Goal: Check status: Check status

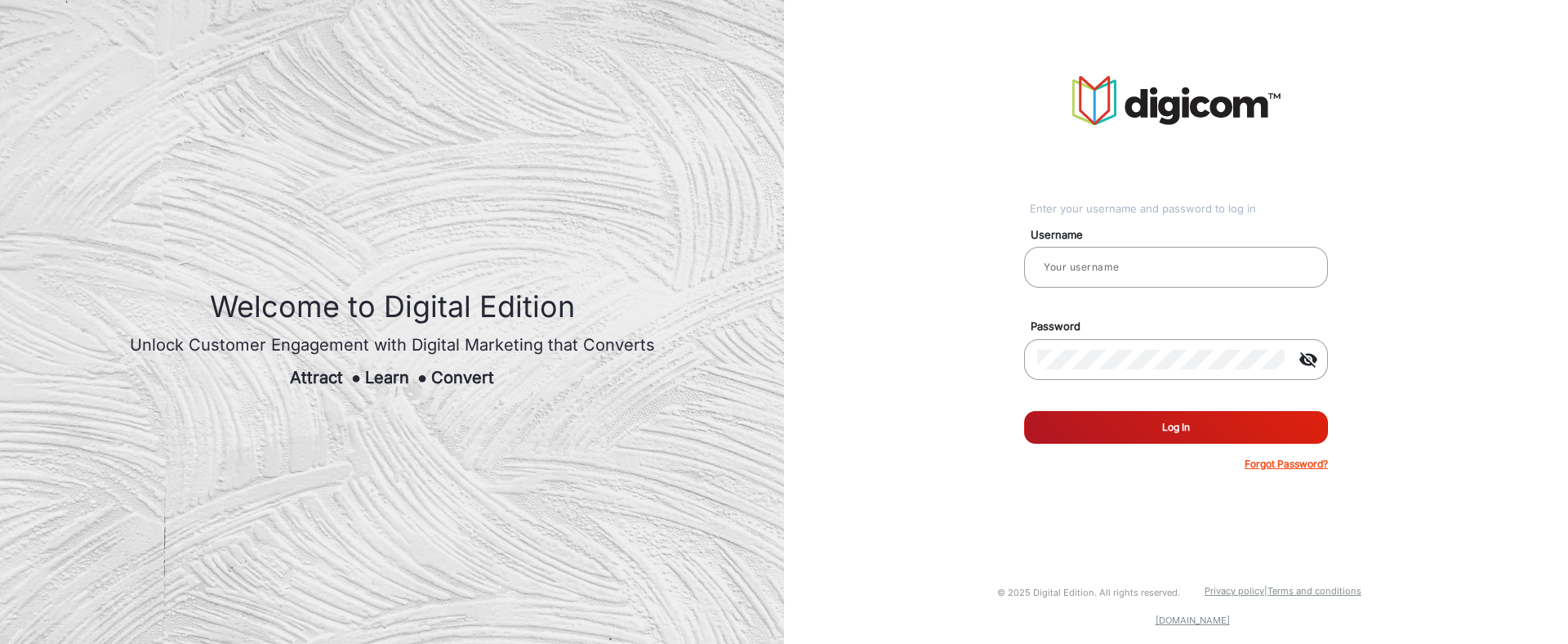
type input "[PERSON_NAME]"
click at [1165, 419] on button "Log In" at bounding box center [1176, 427] width 304 height 33
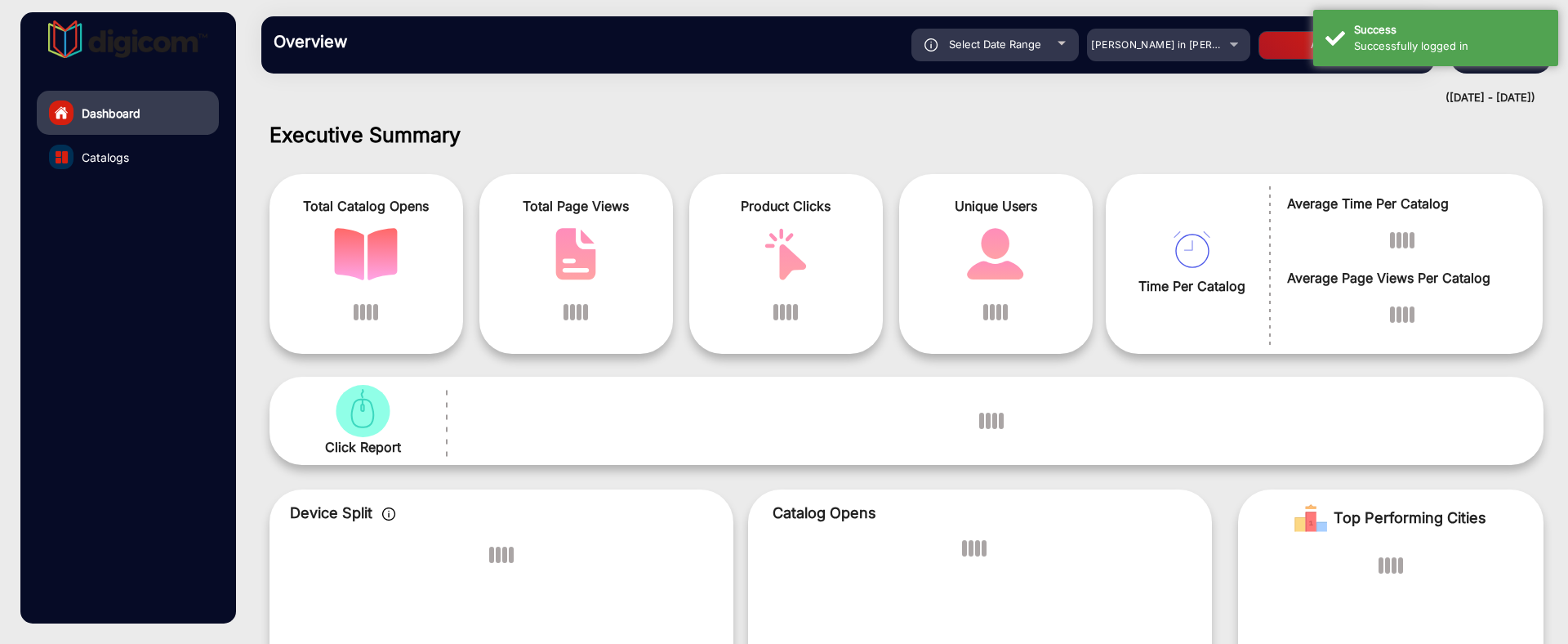
scroll to position [12, 0]
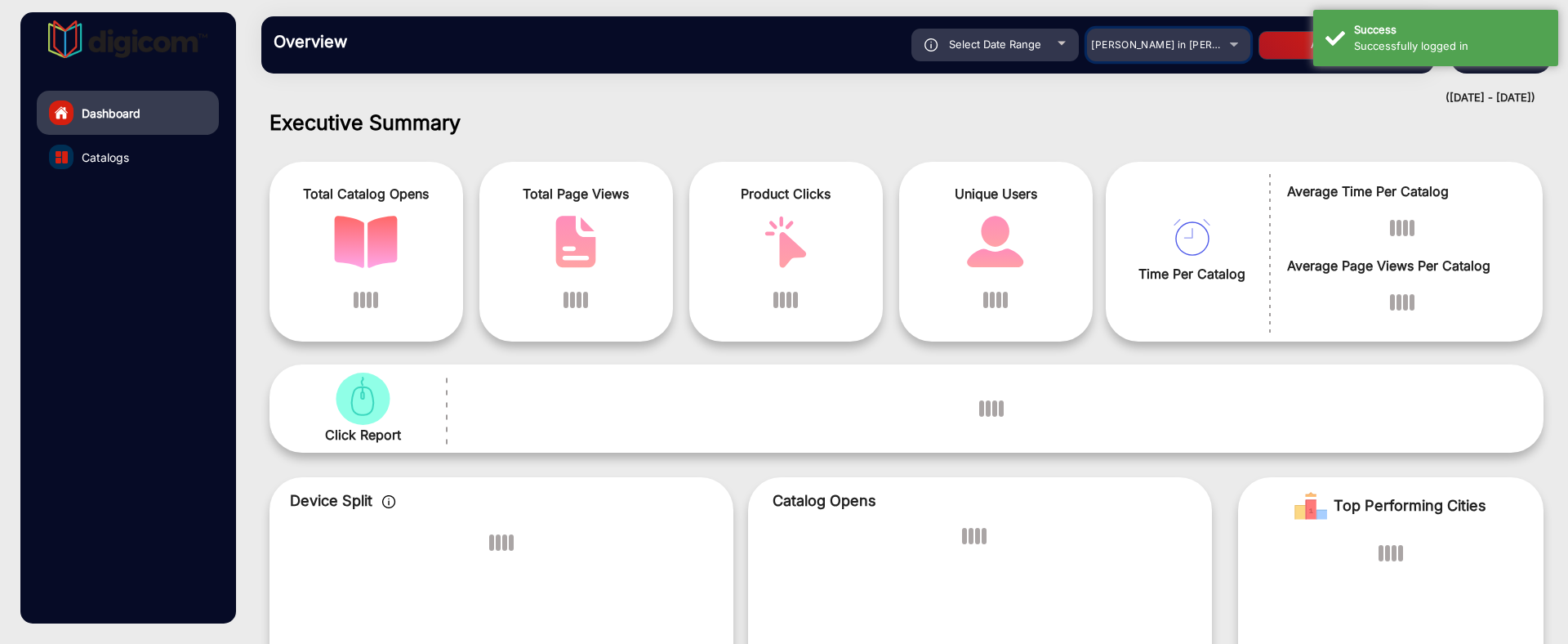
click at [1164, 53] on div "[PERSON_NAME] in [PERSON_NAME]" at bounding box center [1156, 45] width 130 height 19
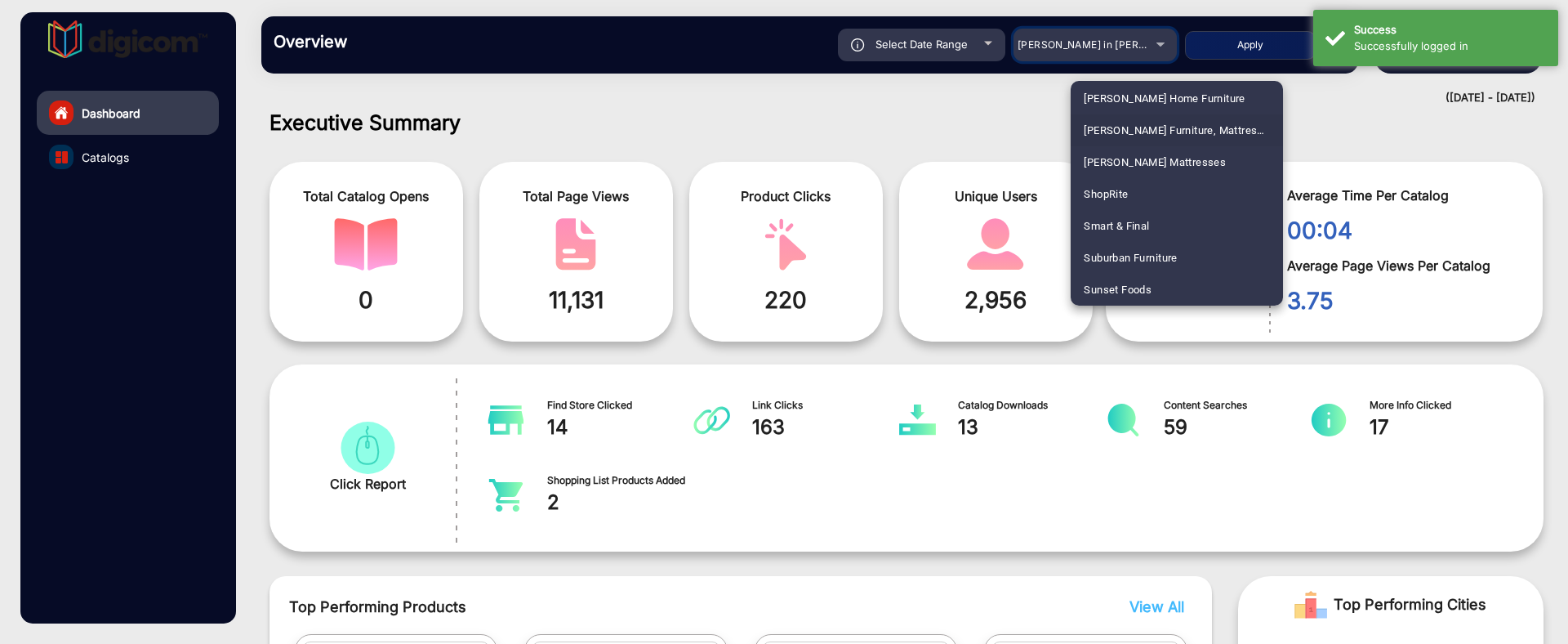
scroll to position [3714, 0]
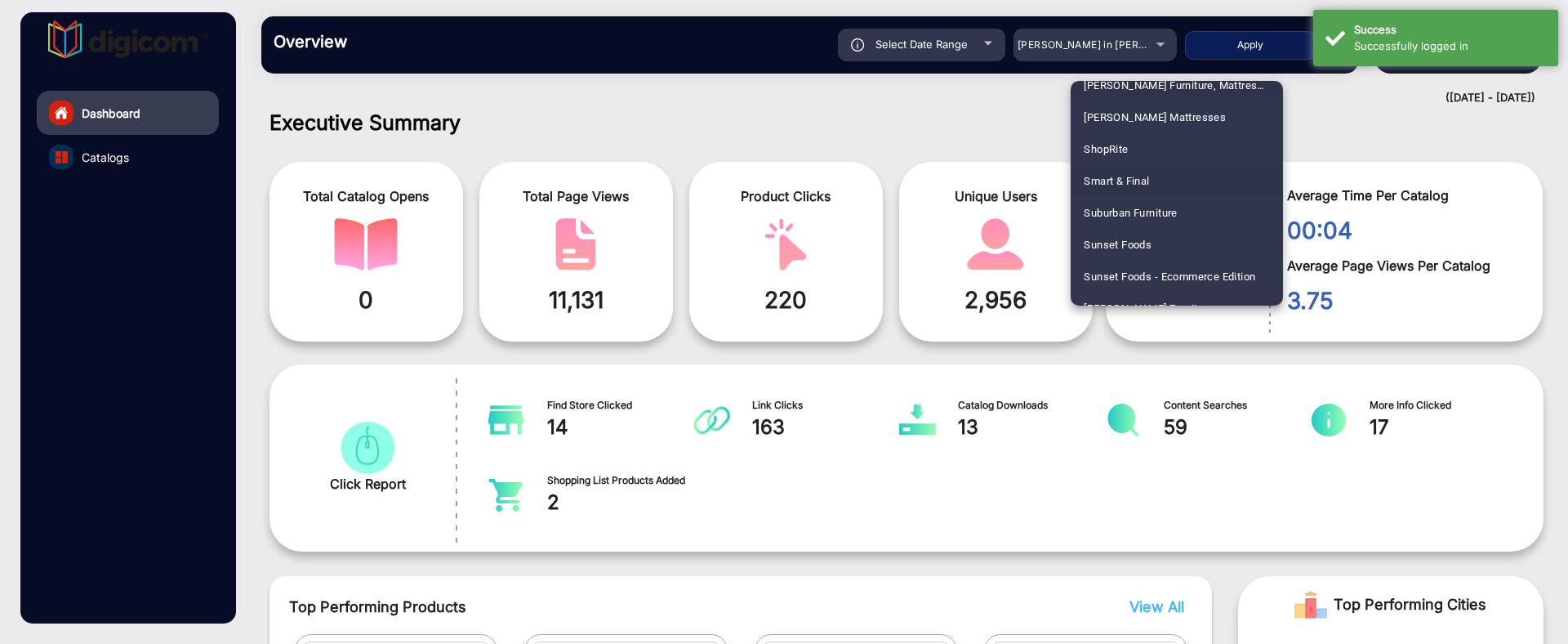
click at [1152, 179] on mat-option "Smart & Final" at bounding box center [1176, 180] width 212 height 32
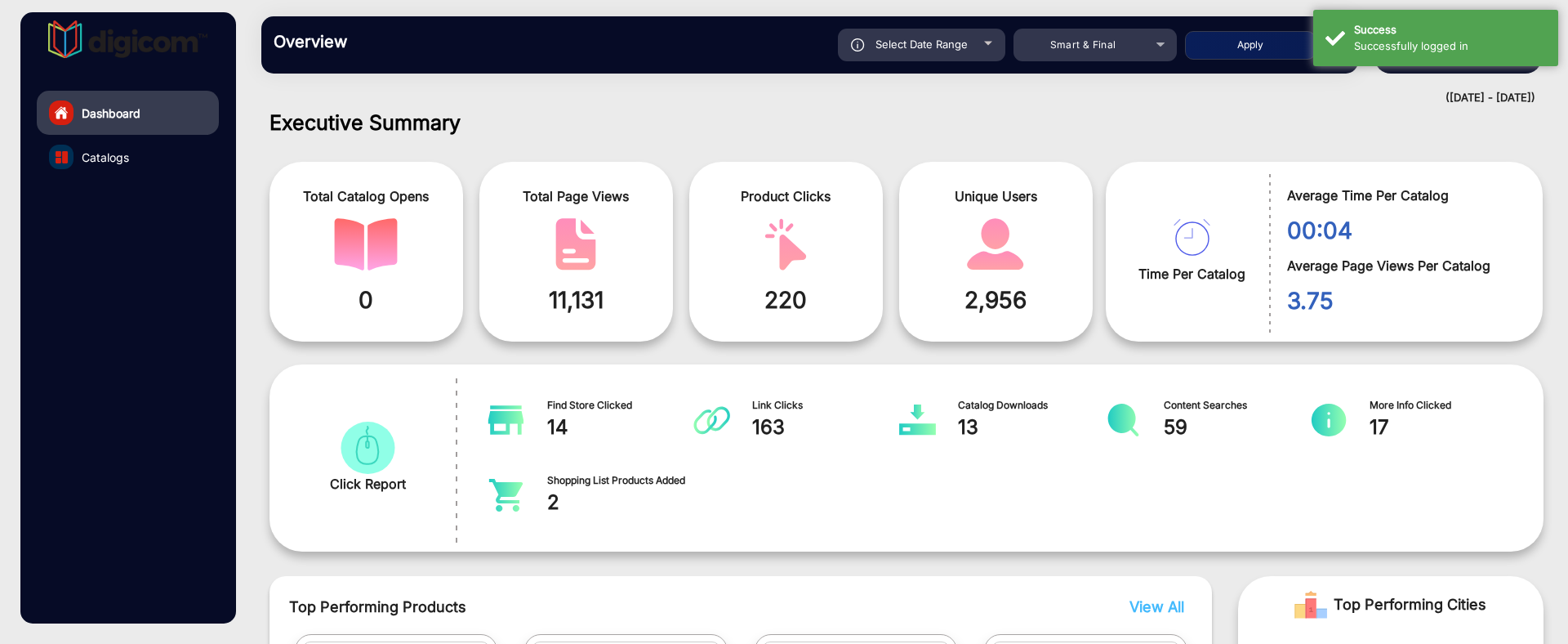
click at [969, 53] on div "Select Date Range" at bounding box center [921, 45] width 168 height 33
type input "[DATE]"
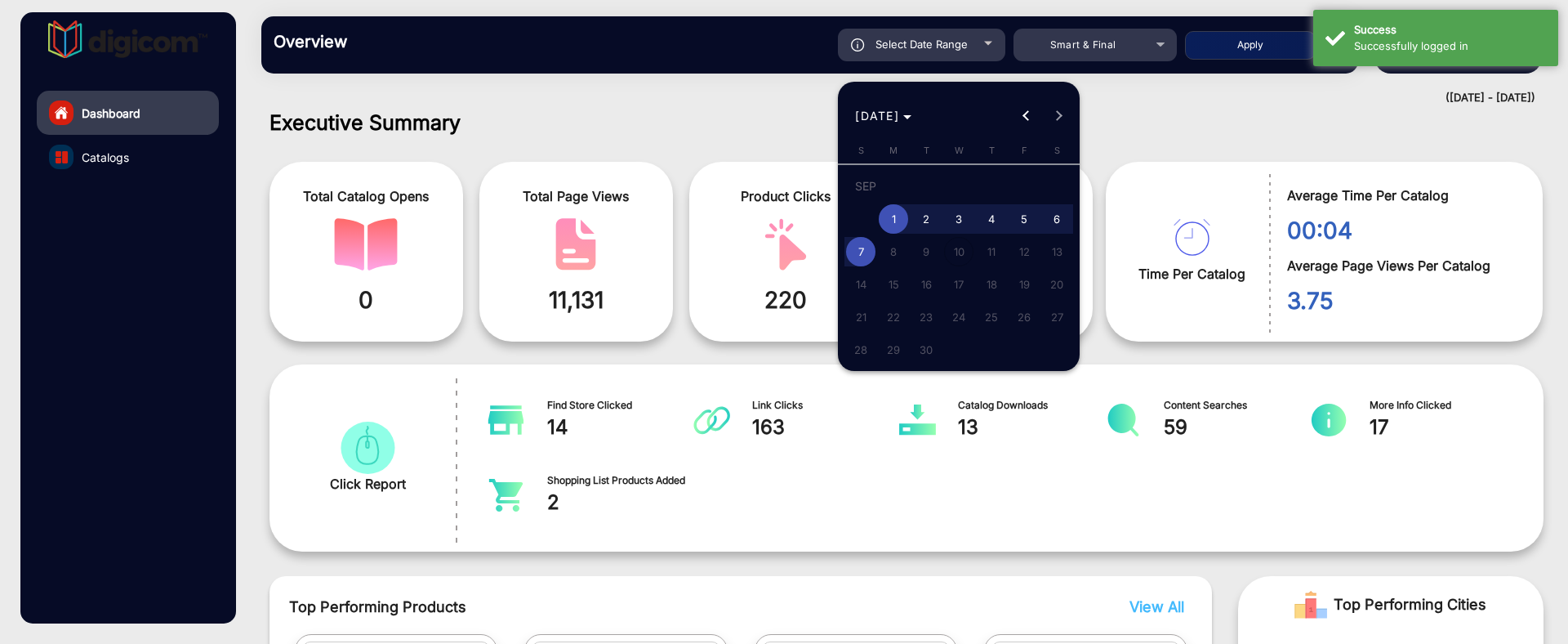
click at [870, 252] on span "7" at bounding box center [860, 251] width 30 height 30
type input "[DATE]"
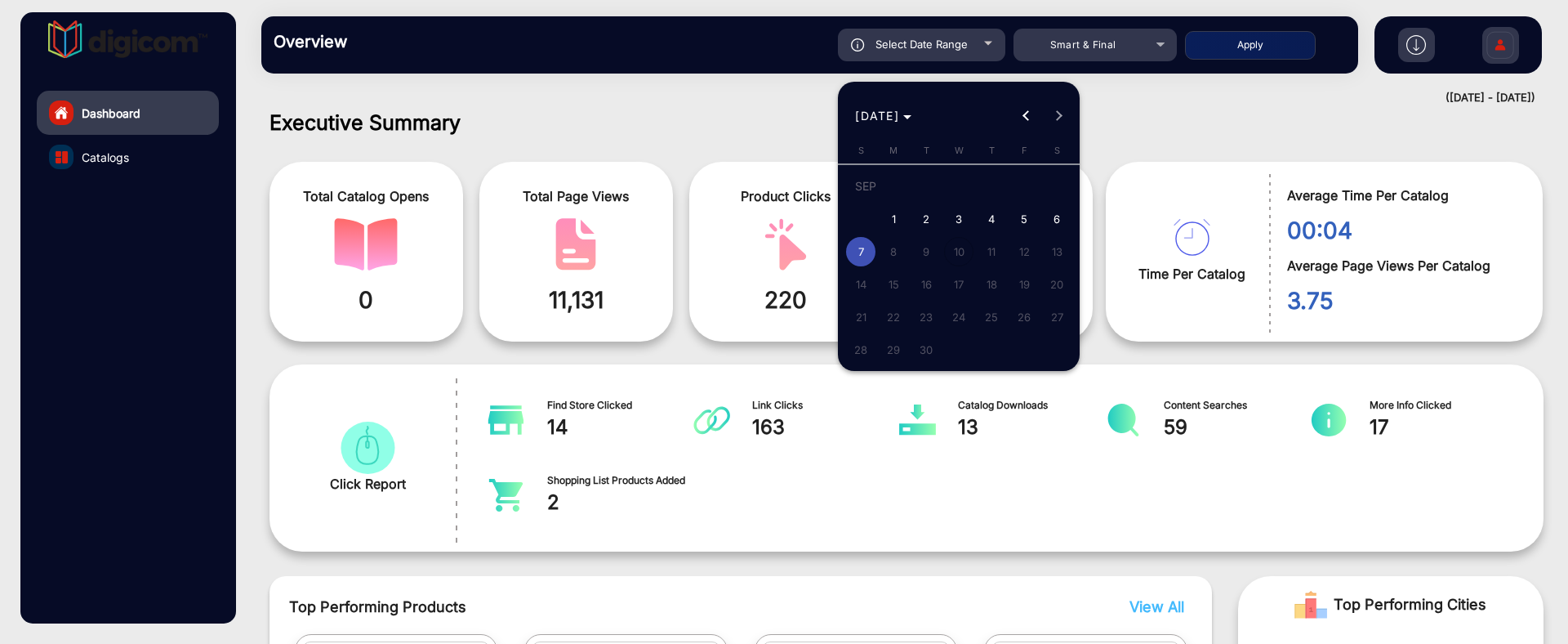
click at [870, 252] on span "7" at bounding box center [860, 251] width 30 height 30
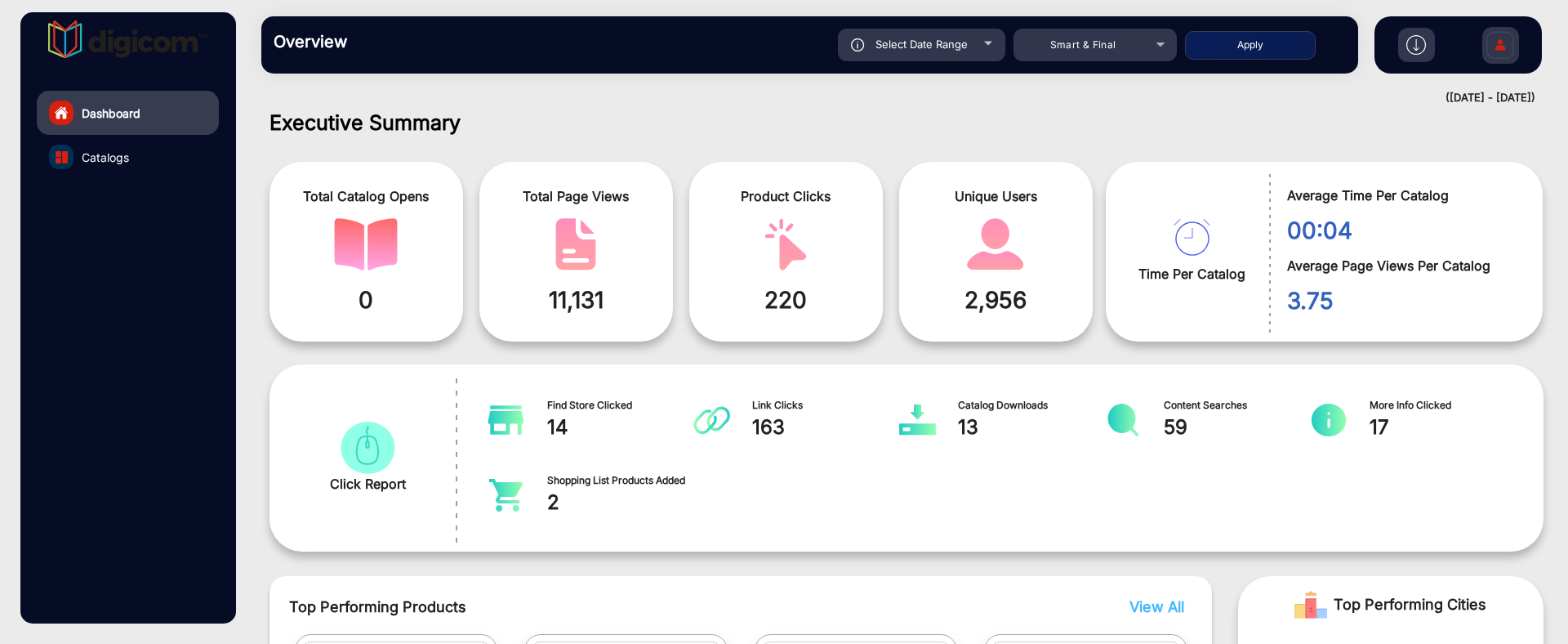
type input "[DATE]"
click at [1247, 53] on button "Apply" at bounding box center [1250, 45] width 130 height 29
type input "[DATE]"
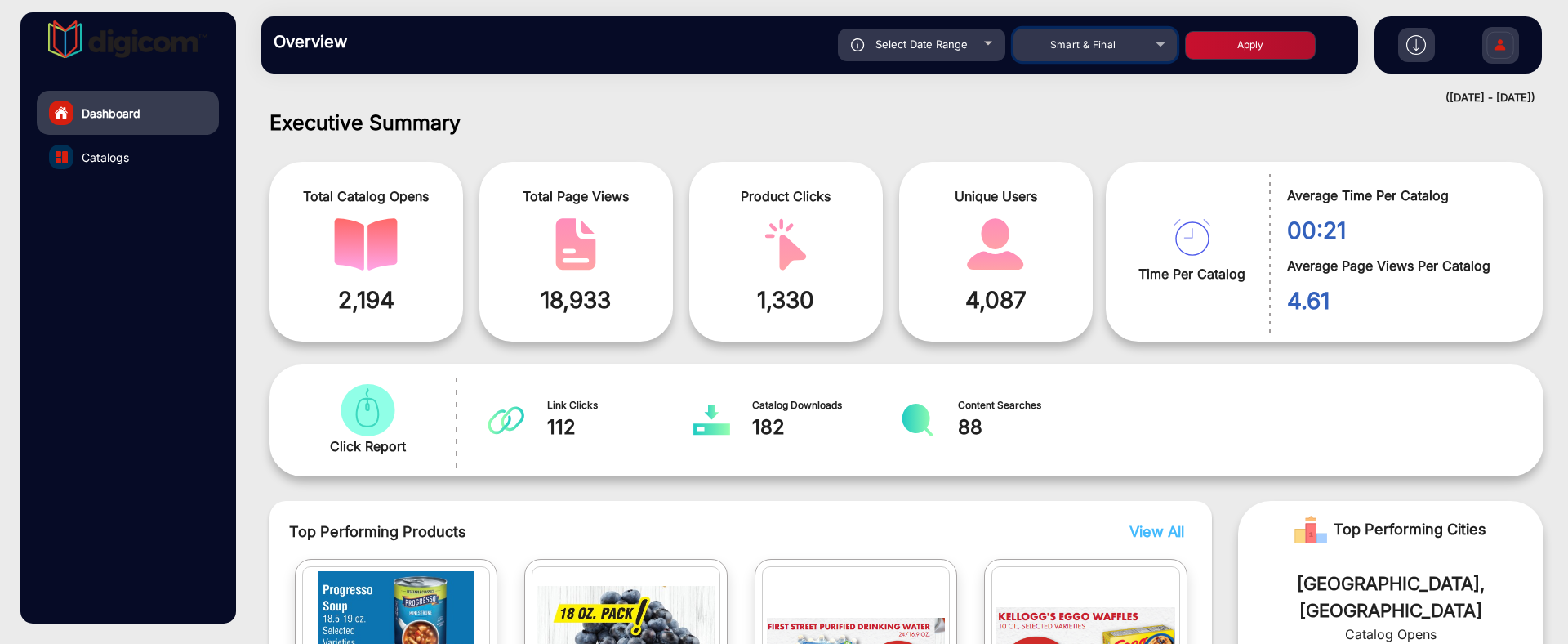
click at [1125, 50] on div "Smart & Final" at bounding box center [1083, 45] width 130 height 19
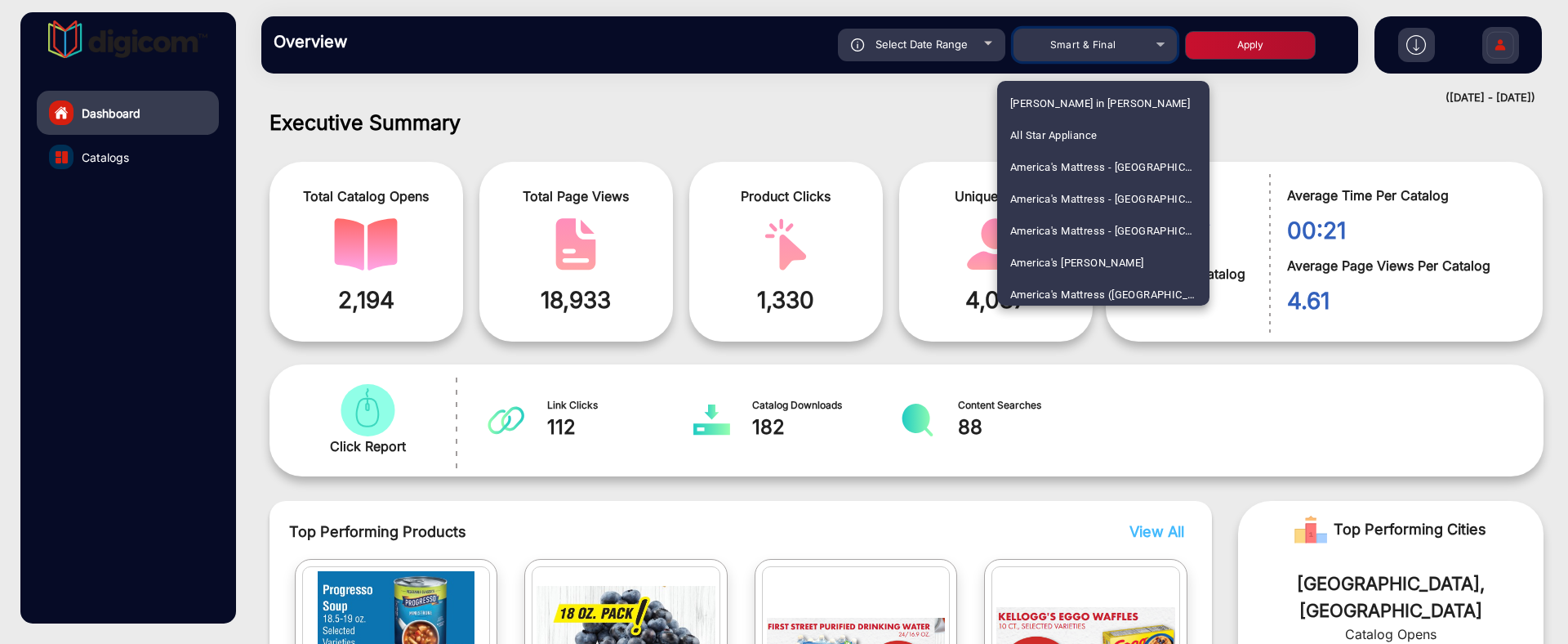
scroll to position [3606, 0]
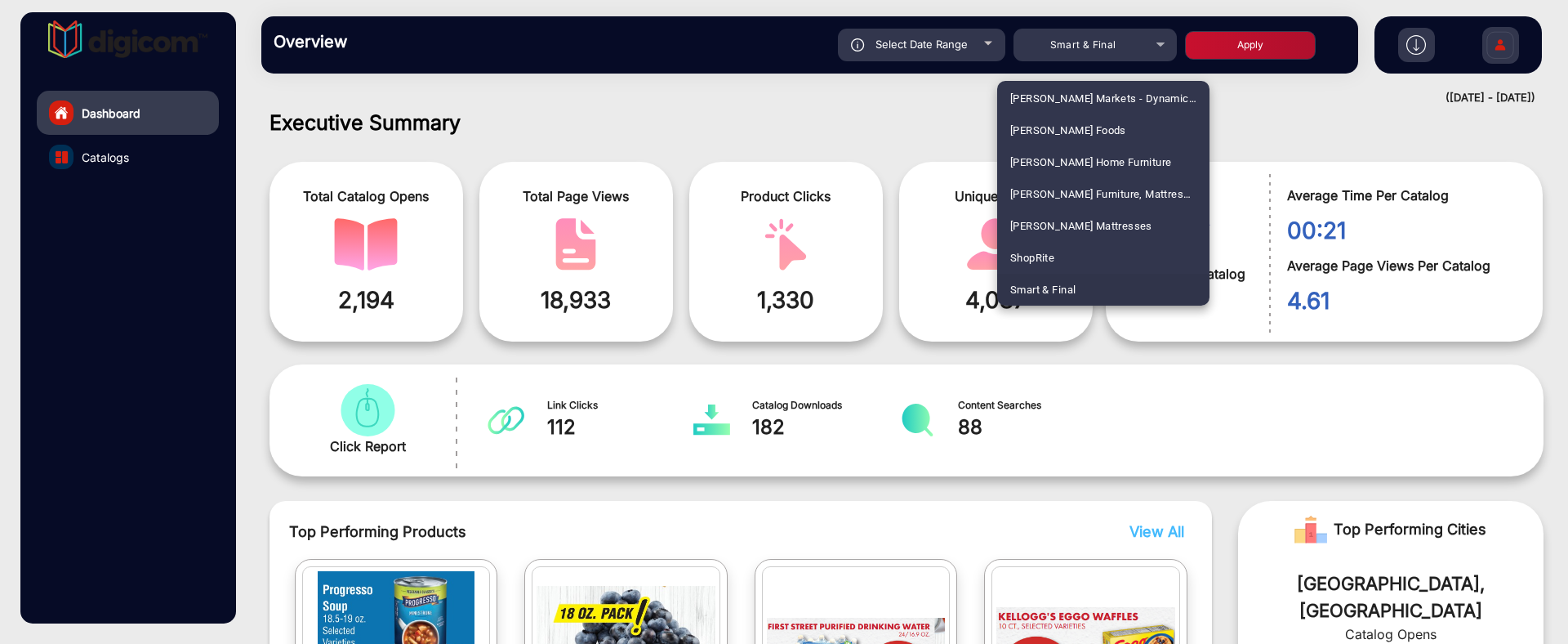
click at [836, 122] on div at bounding box center [784, 322] width 1568 height 644
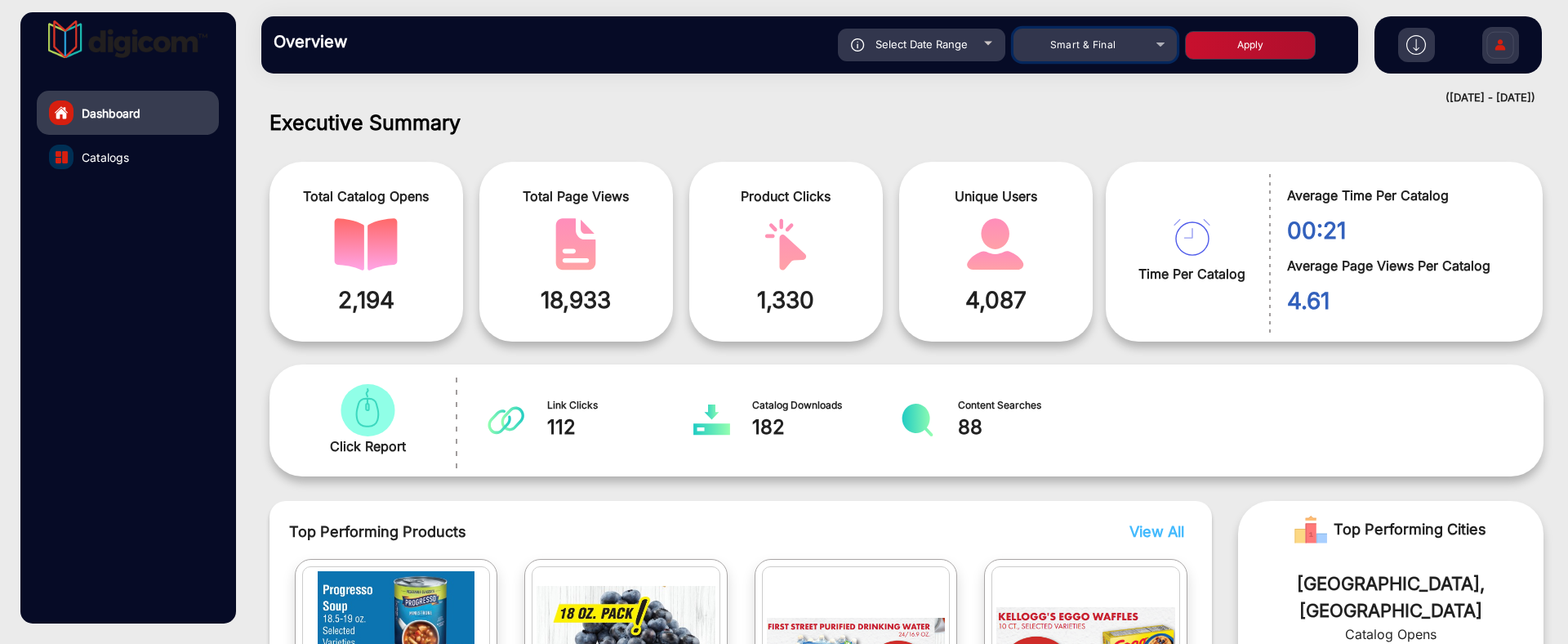
click at [1081, 46] on span "Smart & Final" at bounding box center [1083, 44] width 66 height 12
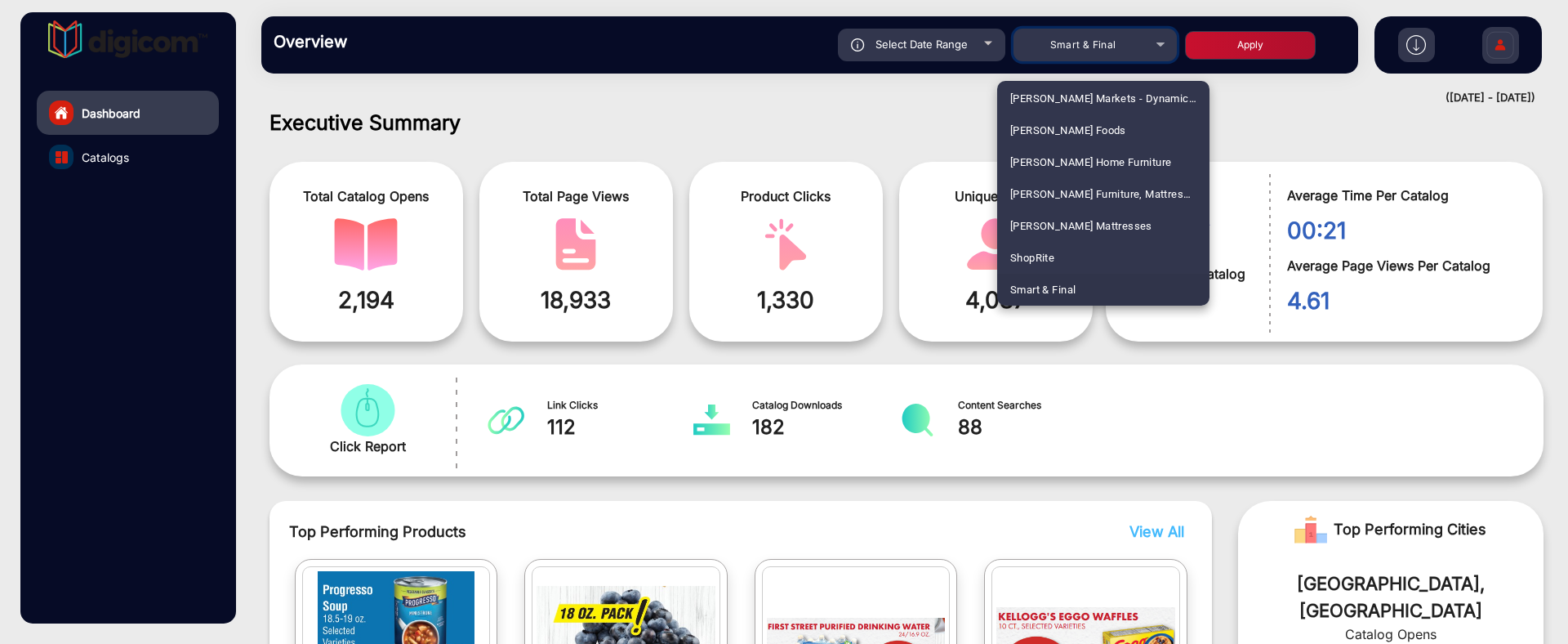
scroll to position [1950, 0]
click at [1093, 155] on mat-option "Fiesta Mart" at bounding box center [1102, 160] width 212 height 32
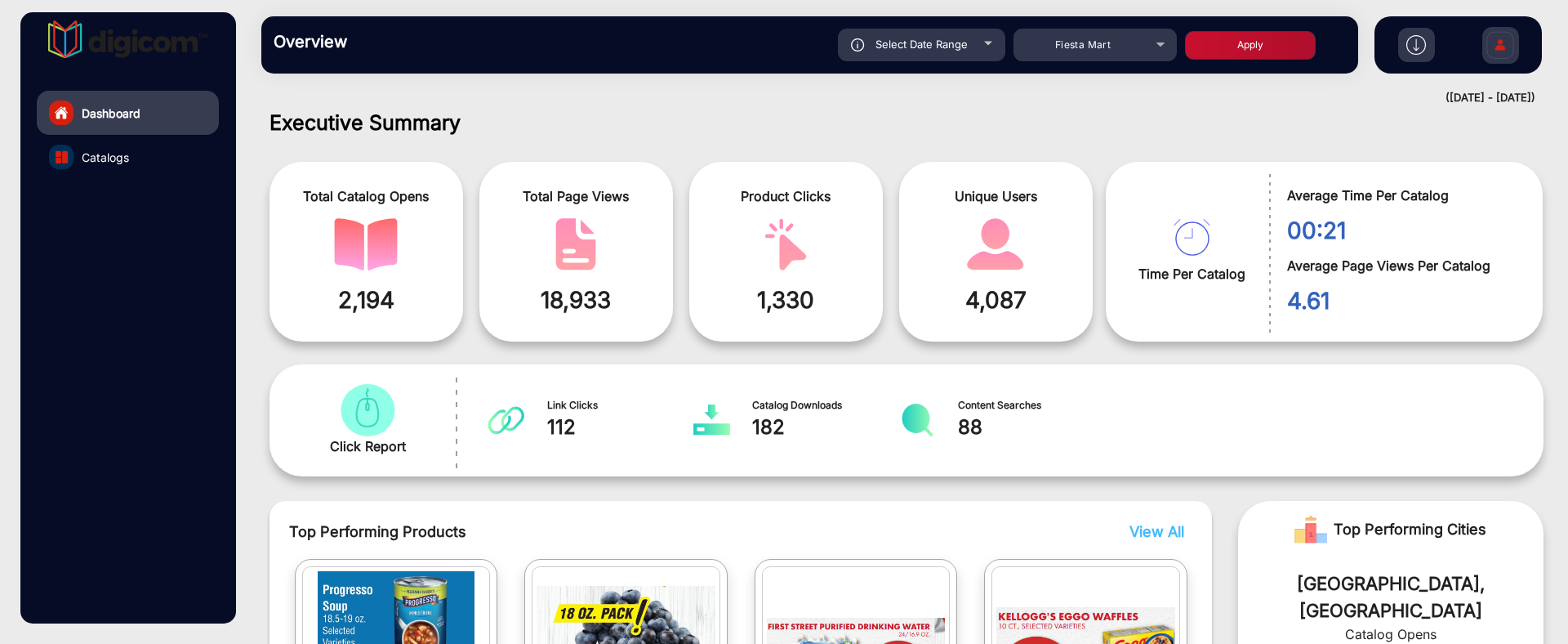
click at [1229, 49] on button "Apply" at bounding box center [1250, 45] width 130 height 29
type input "[DATE]"
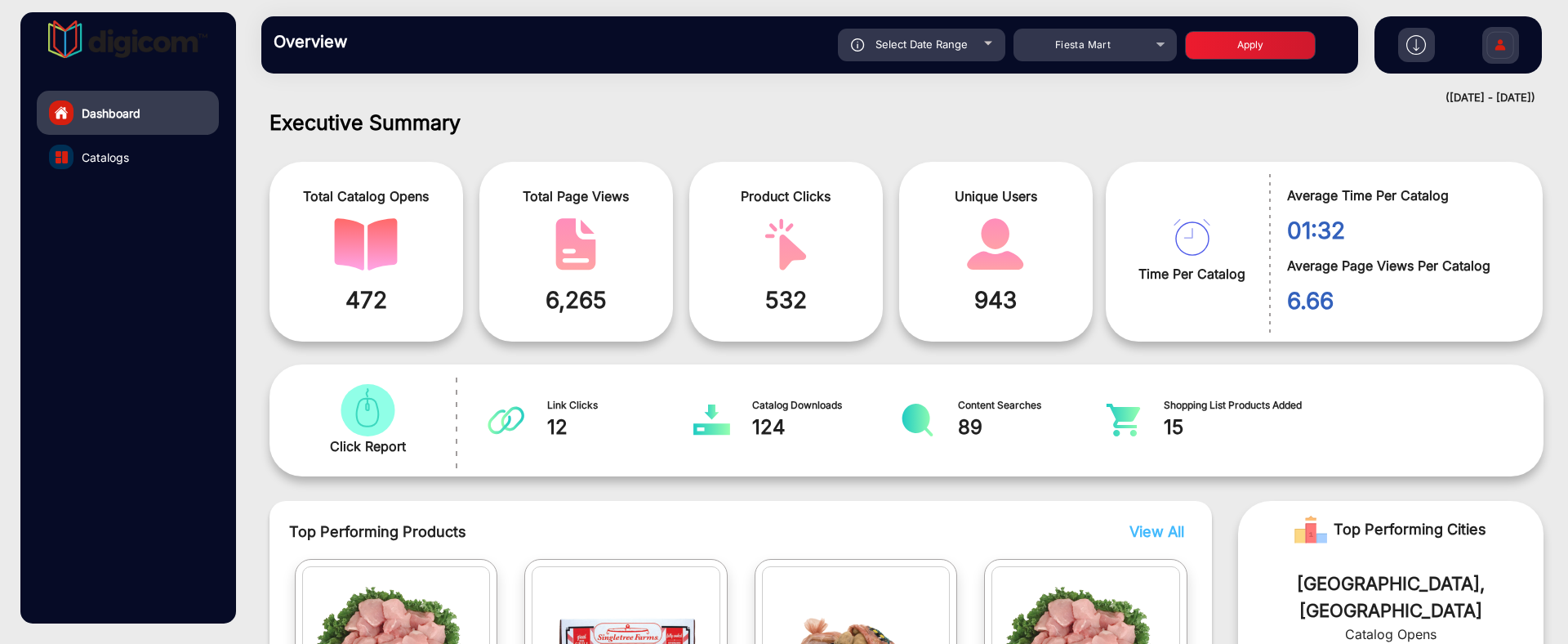
click at [993, 50] on div "Select Date Range" at bounding box center [921, 45] width 168 height 33
type input "[DATE]"
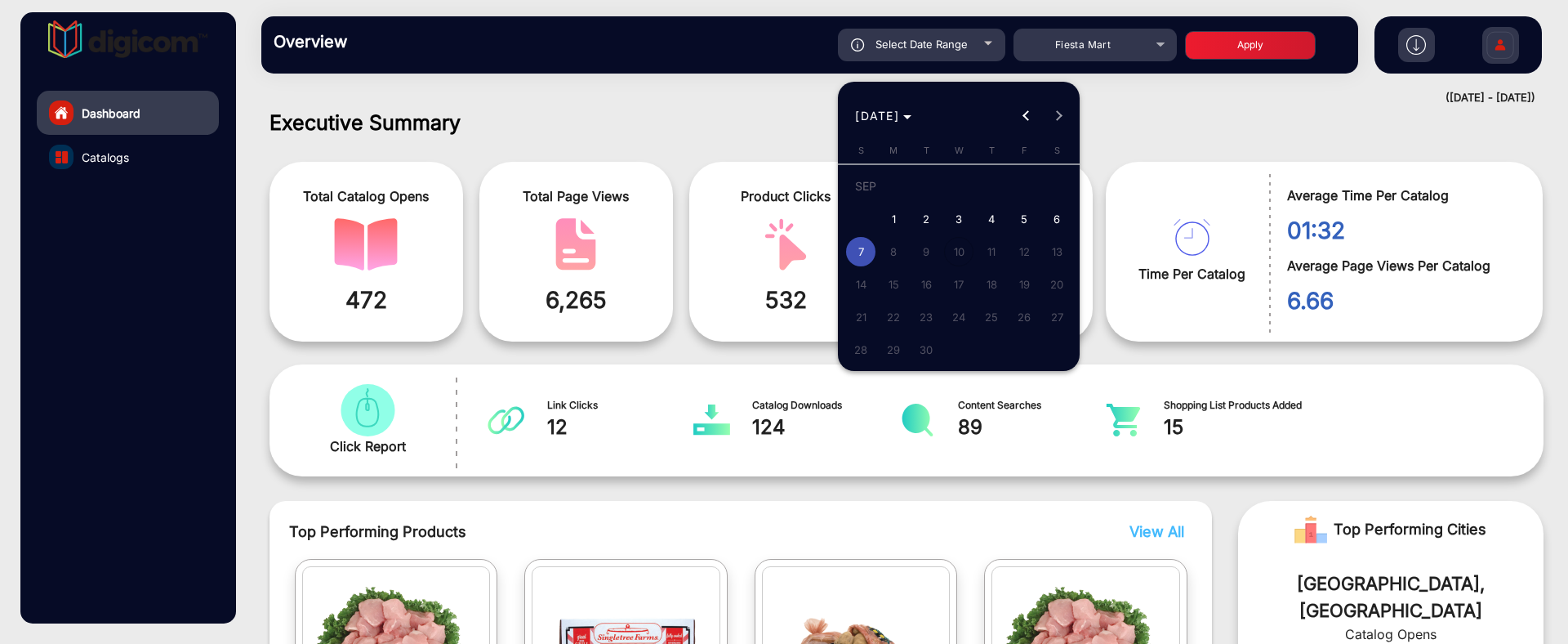
click at [993, 50] on div at bounding box center [784, 322] width 1568 height 644
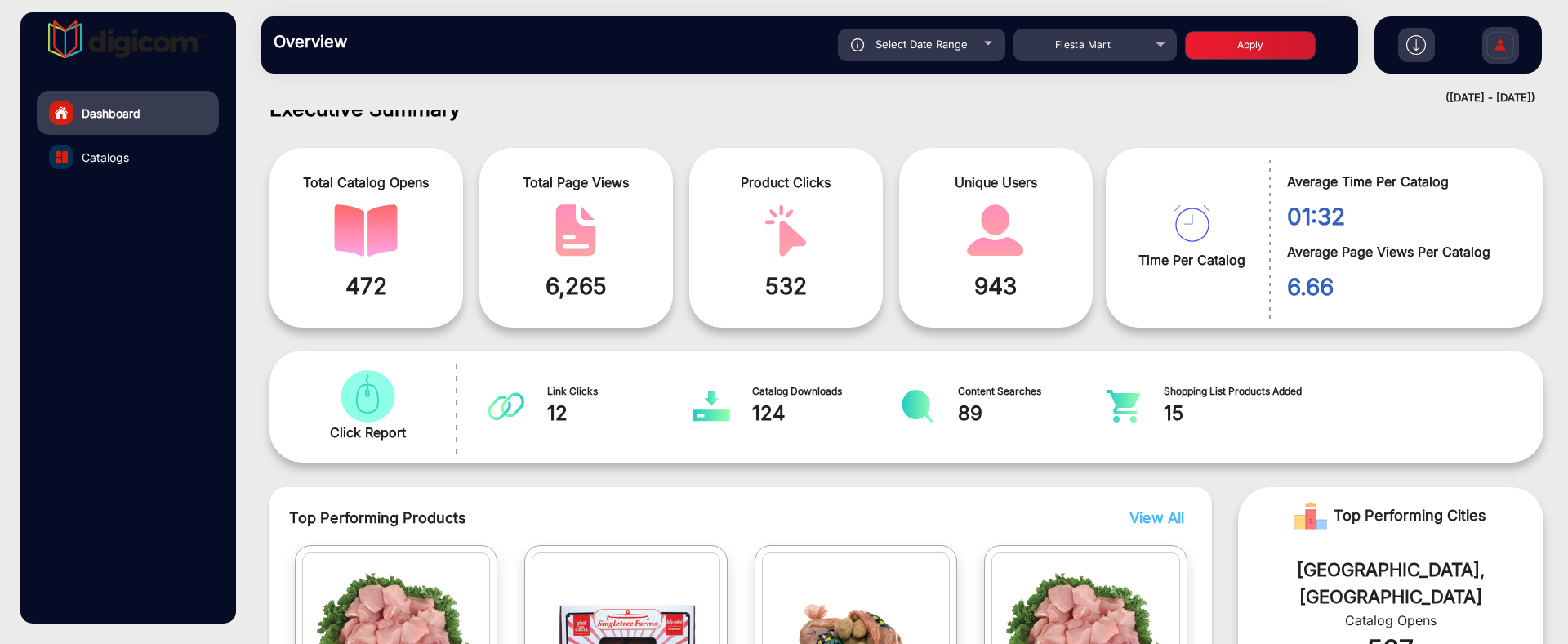
scroll to position [0, 0]
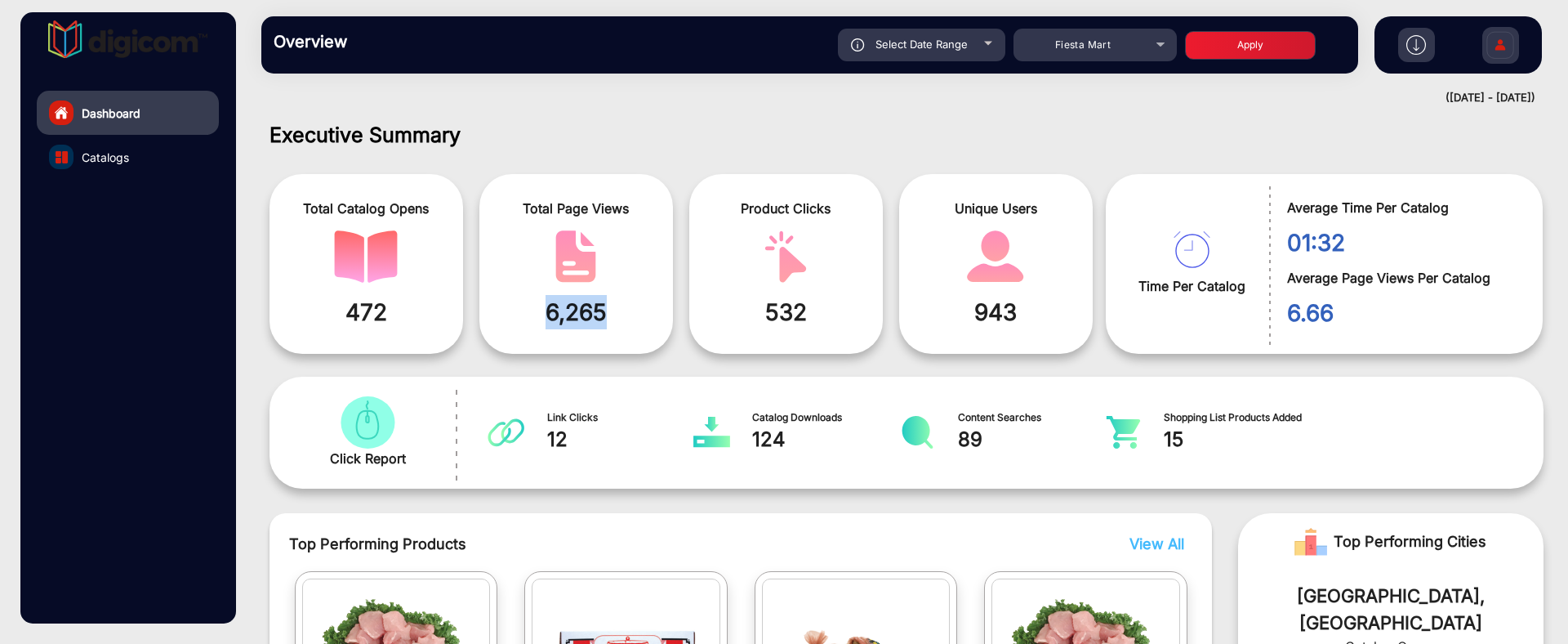
drag, startPoint x: 521, startPoint y: 310, endPoint x: 641, endPoint y: 310, distance: 120.0
click at [641, 310] on span "6,265" at bounding box center [575, 312] width 169 height 35
click at [568, 324] on span "6,265" at bounding box center [575, 312] width 169 height 35
click at [603, 330] on div "Total Page Views 6,265" at bounding box center [576, 263] width 194 height 179
